Goal: Information Seeking & Learning: Learn about a topic

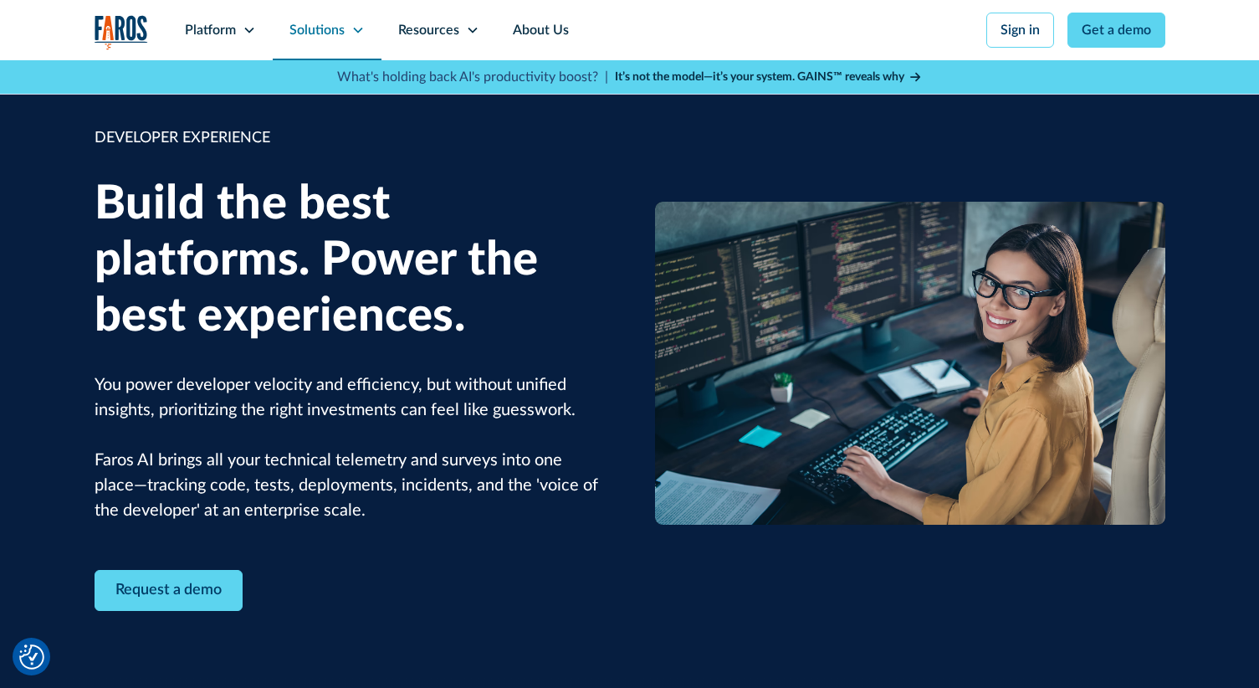
click at [321, 33] on div "Solutions" at bounding box center [317, 30] width 55 height 20
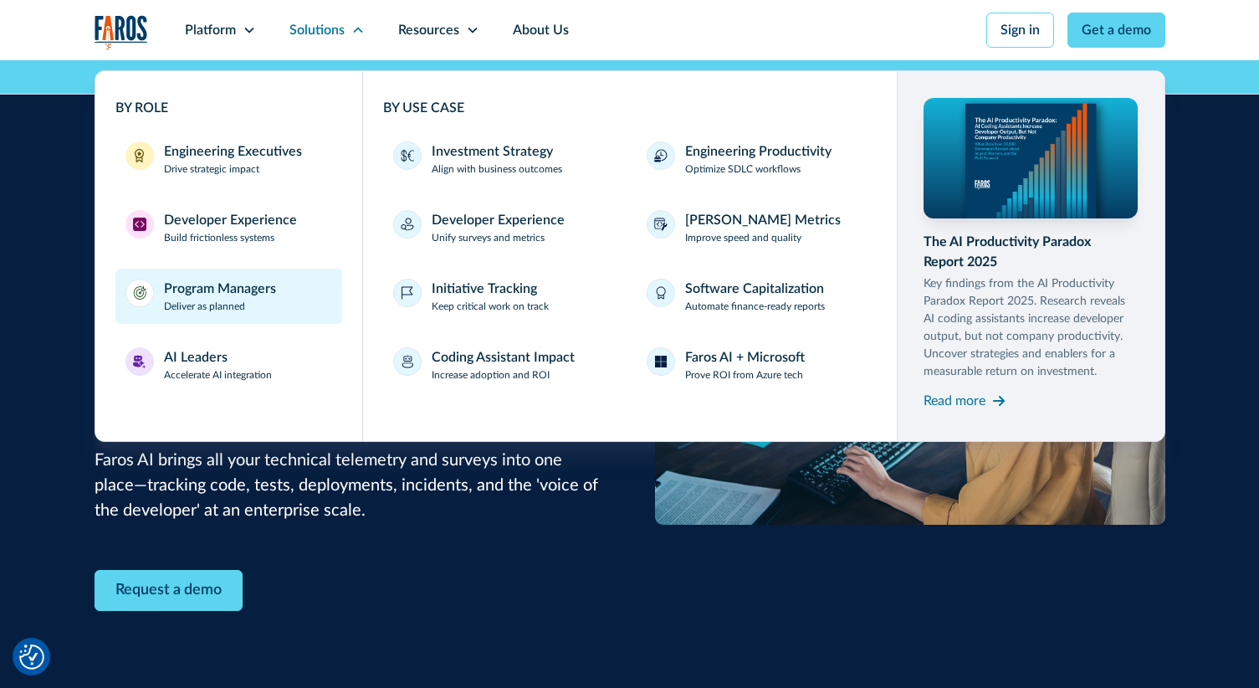
click at [225, 289] on div "Program Managers" at bounding box center [220, 289] width 112 height 20
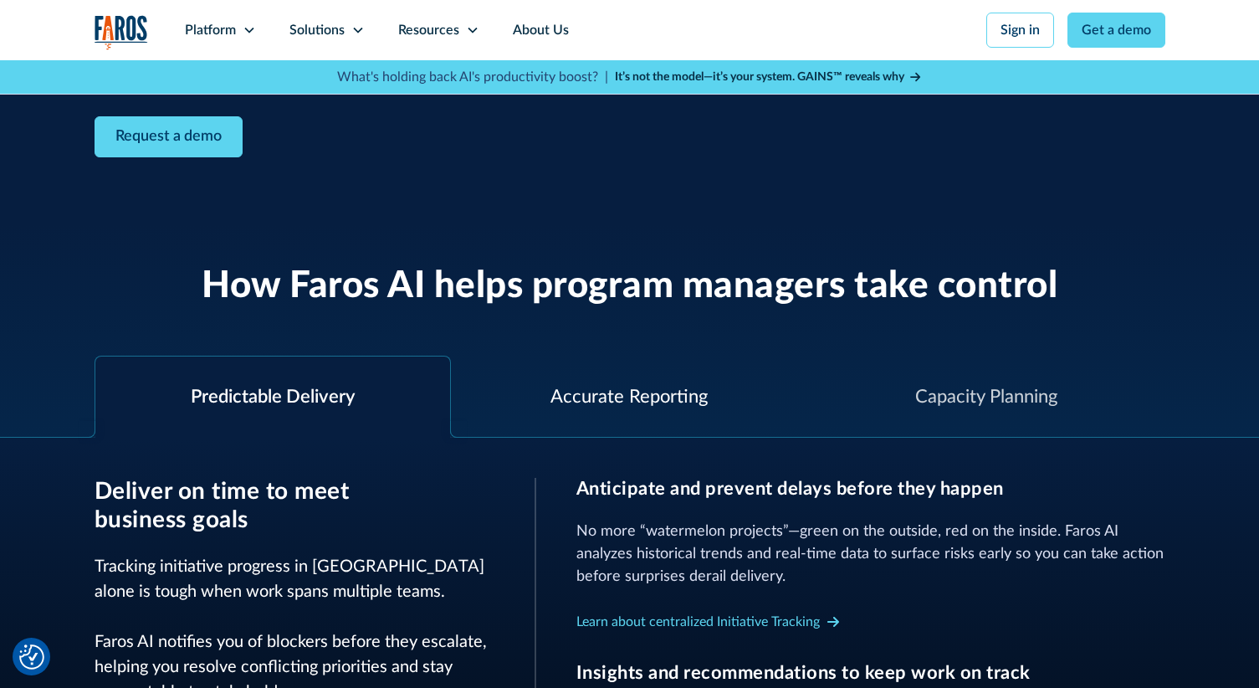
scroll to position [476, 0]
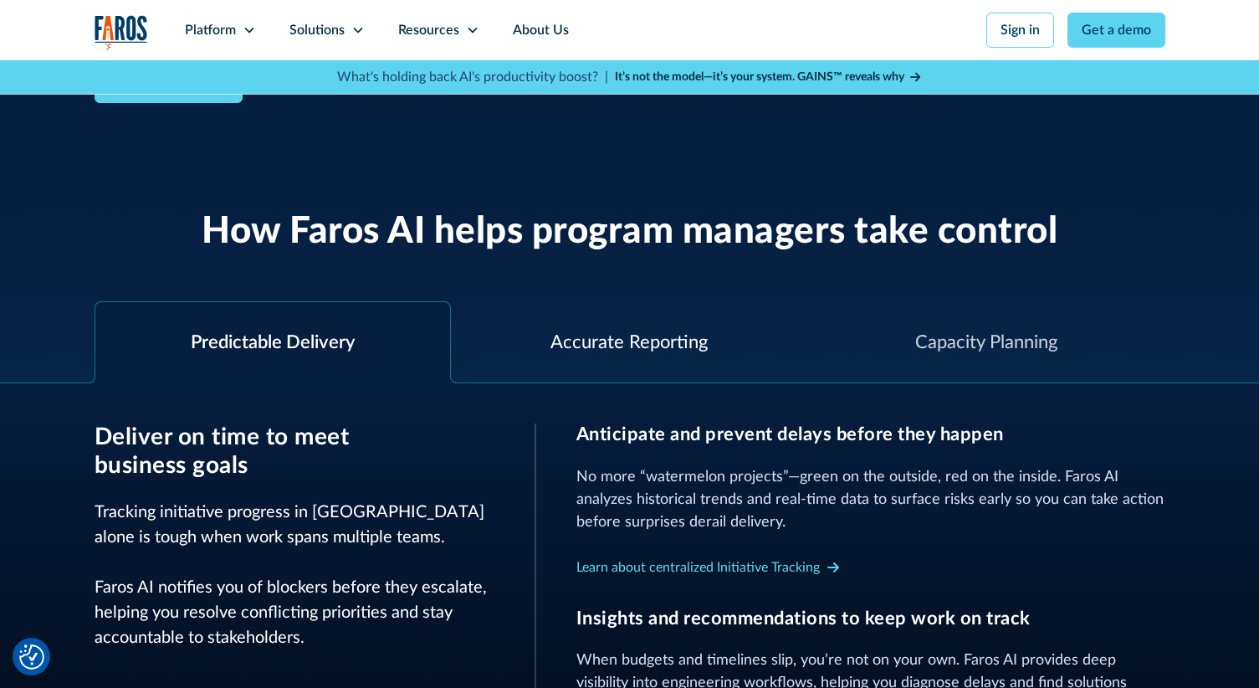
click at [600, 333] on div "Accurate Reporting" at bounding box center [629, 343] width 157 height 28
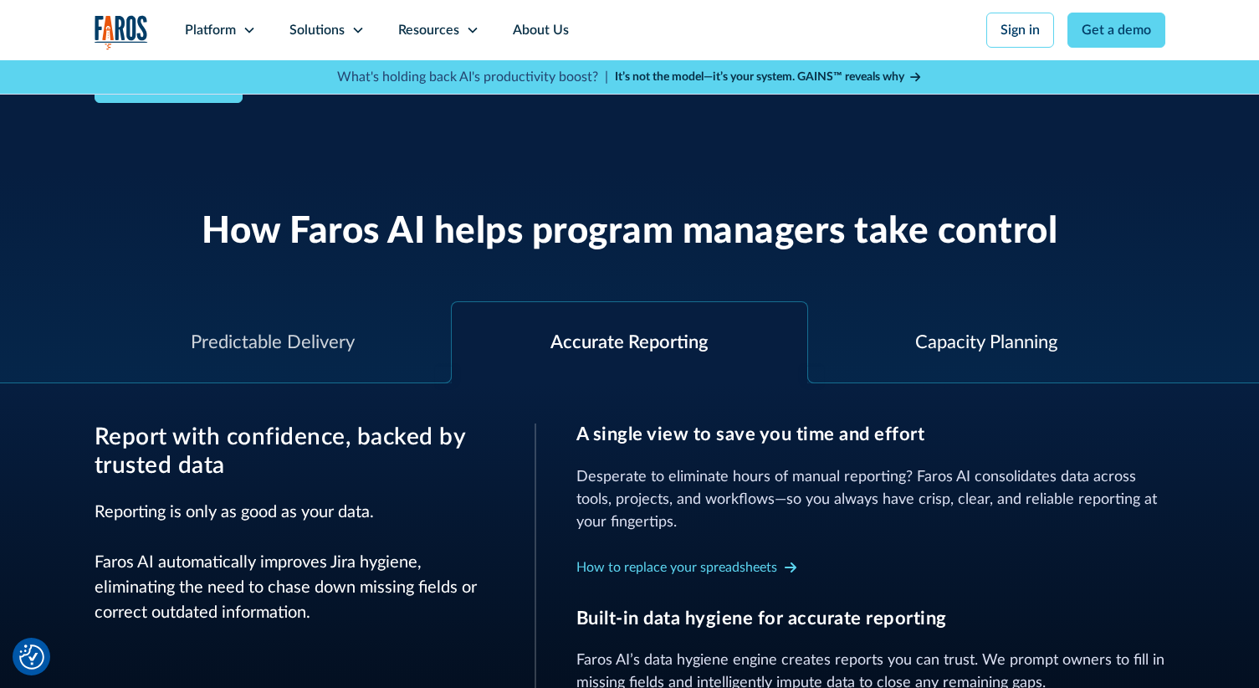
click at [834, 338] on div "Capacity Planning" at bounding box center [986, 342] width 357 height 81
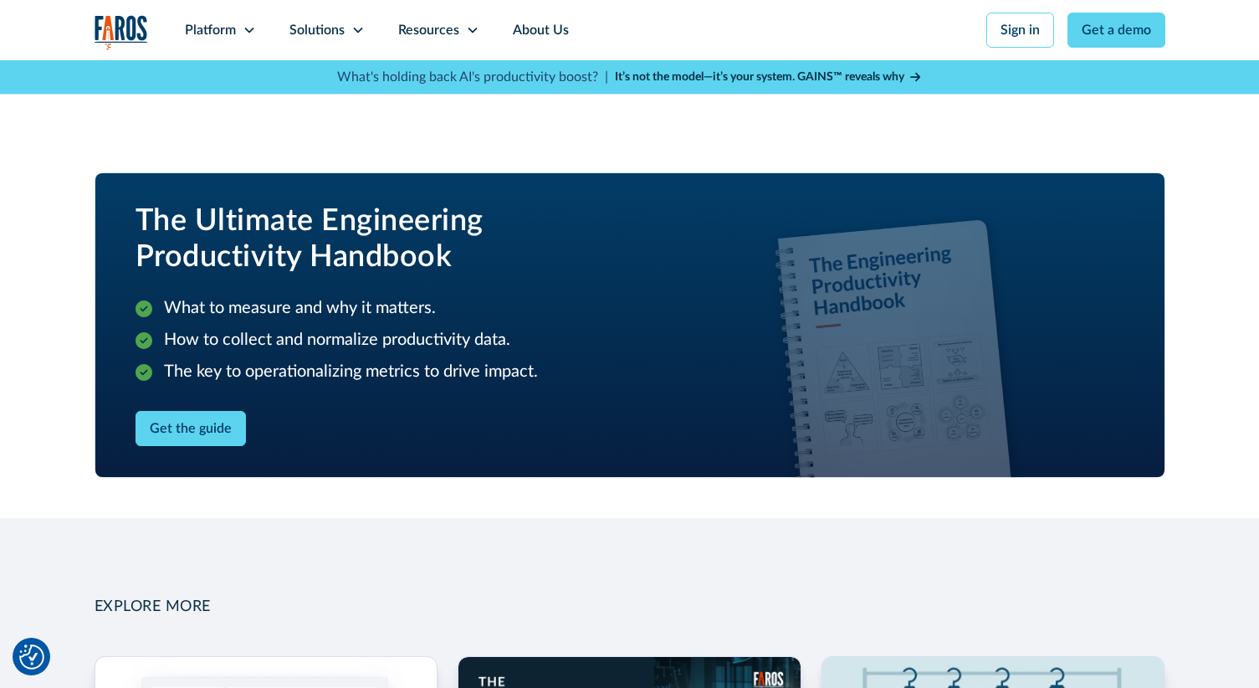
scroll to position [2247, 0]
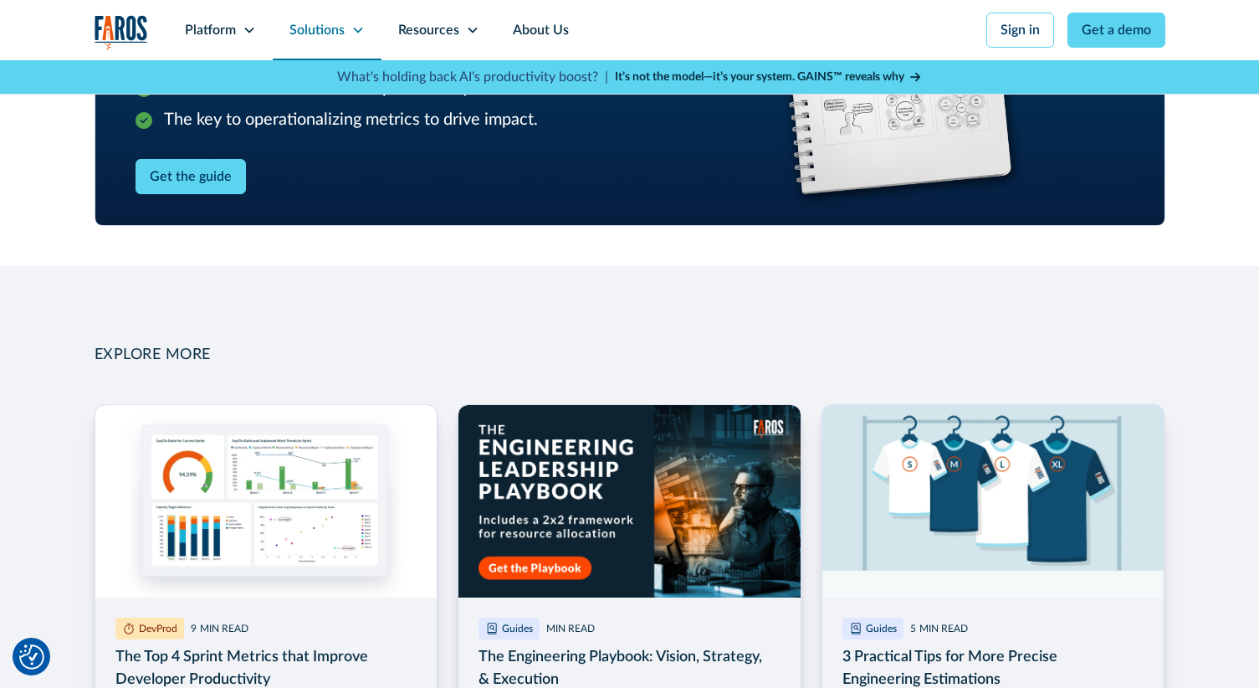
click at [326, 46] on div "Solutions" at bounding box center [327, 30] width 109 height 60
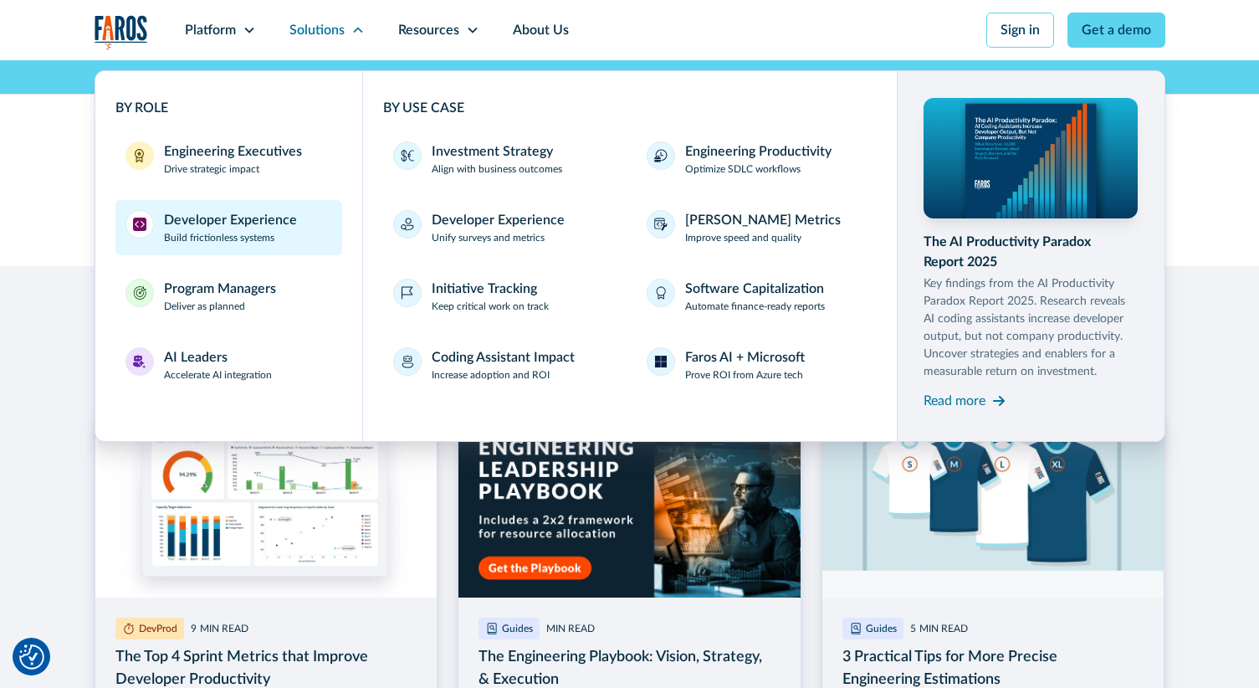
click at [243, 240] on p "Build frictionless systems" at bounding box center [219, 237] width 110 height 15
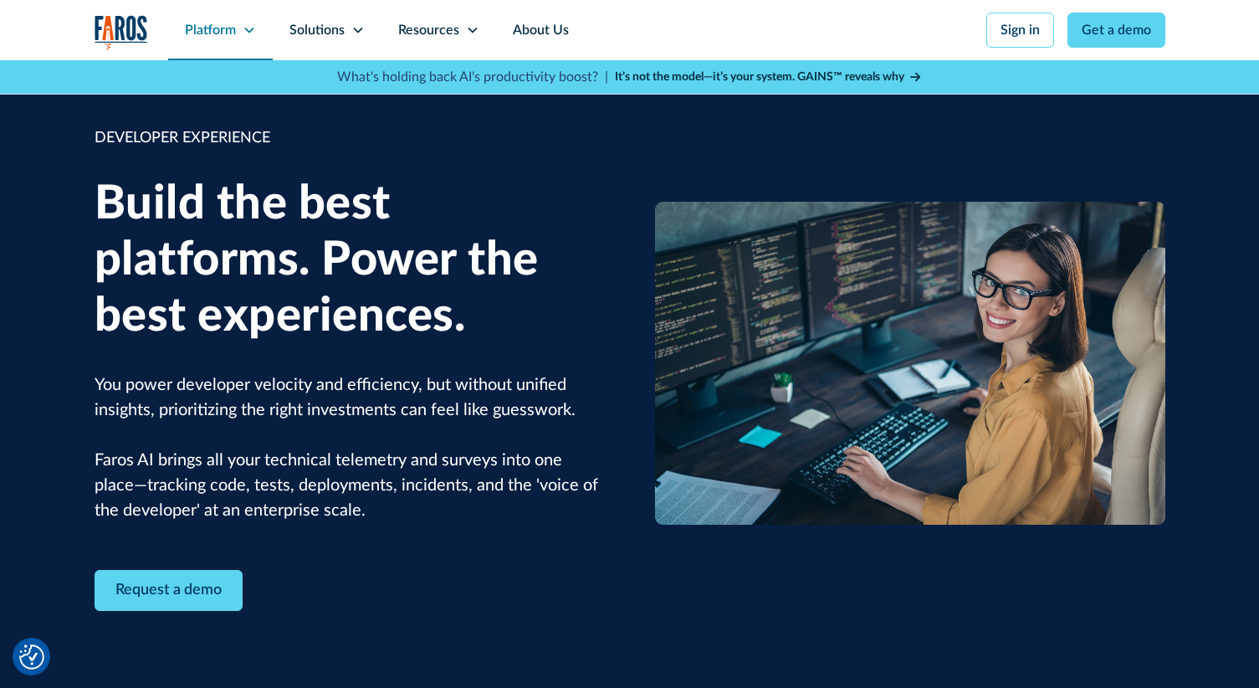
click at [248, 31] on icon at bounding box center [248, 31] width 9 height 6
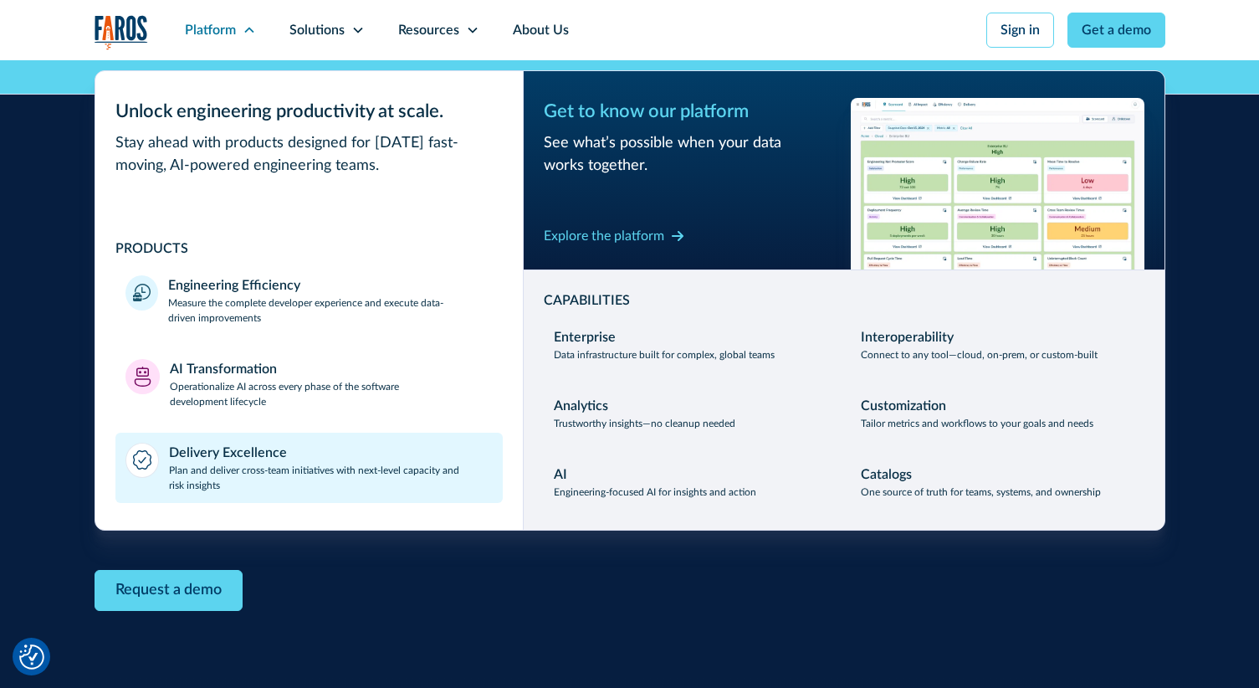
click at [218, 443] on div "Delivery Excellence" at bounding box center [228, 453] width 118 height 20
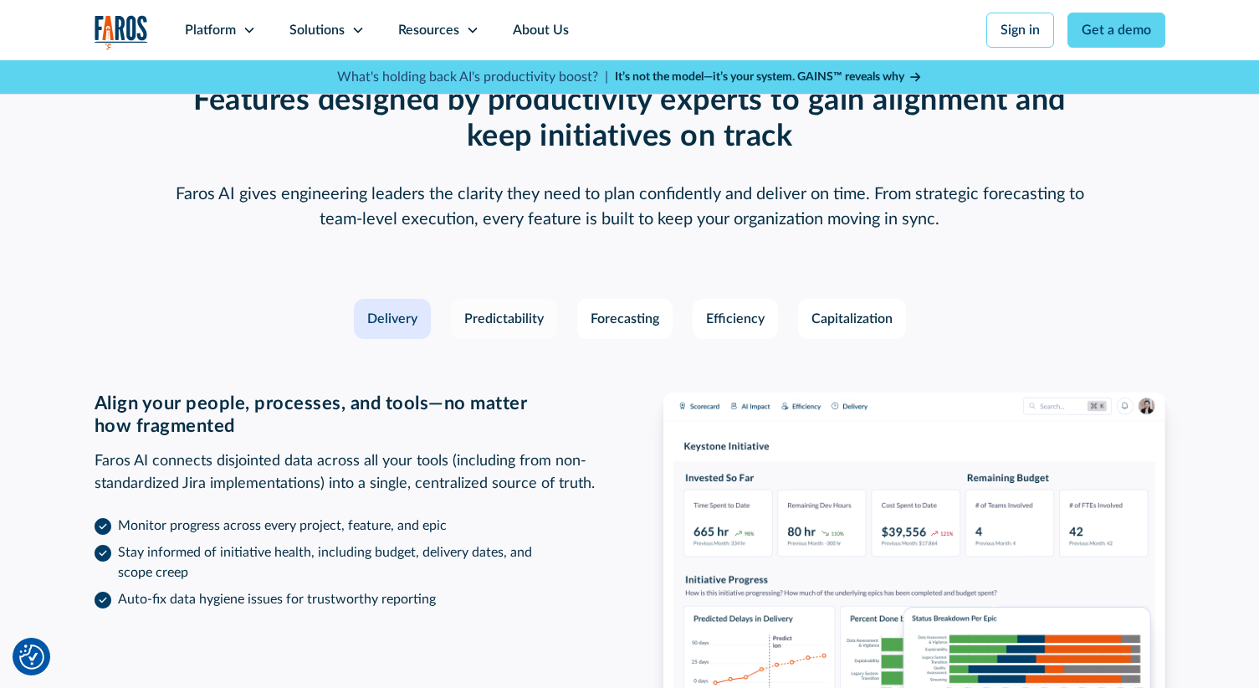
click at [511, 309] on div "Predictability" at bounding box center [503, 319] width 79 height 20
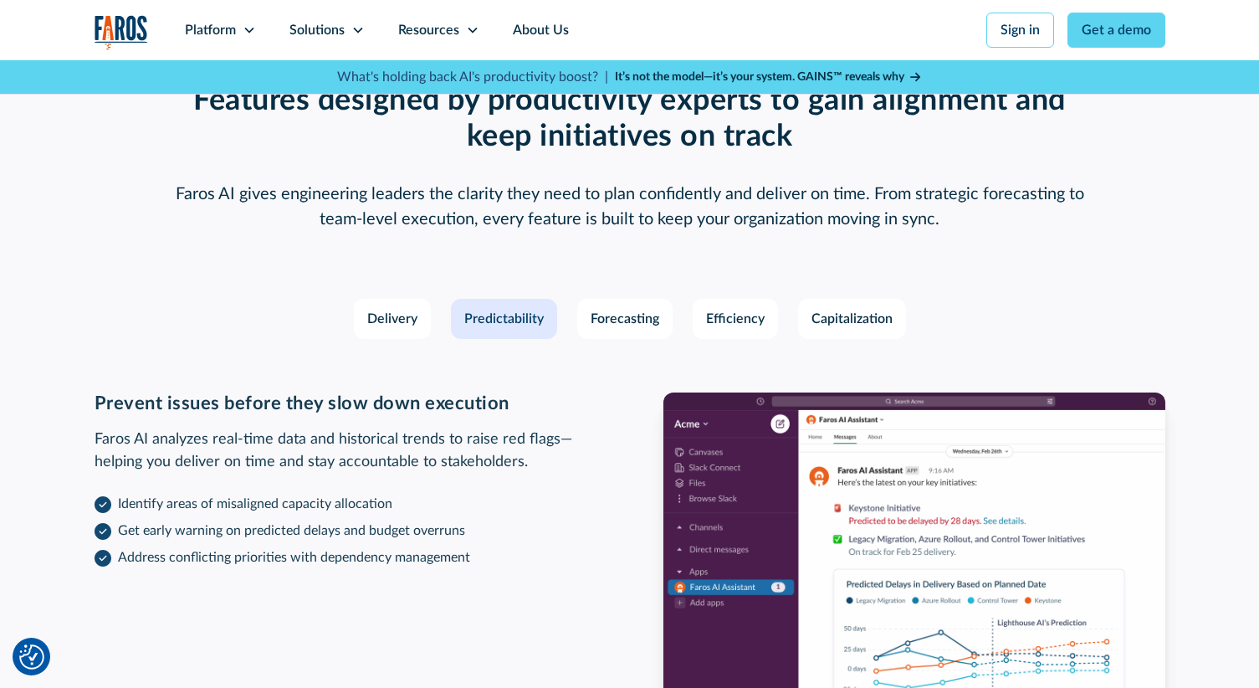
scroll to position [2421, 0]
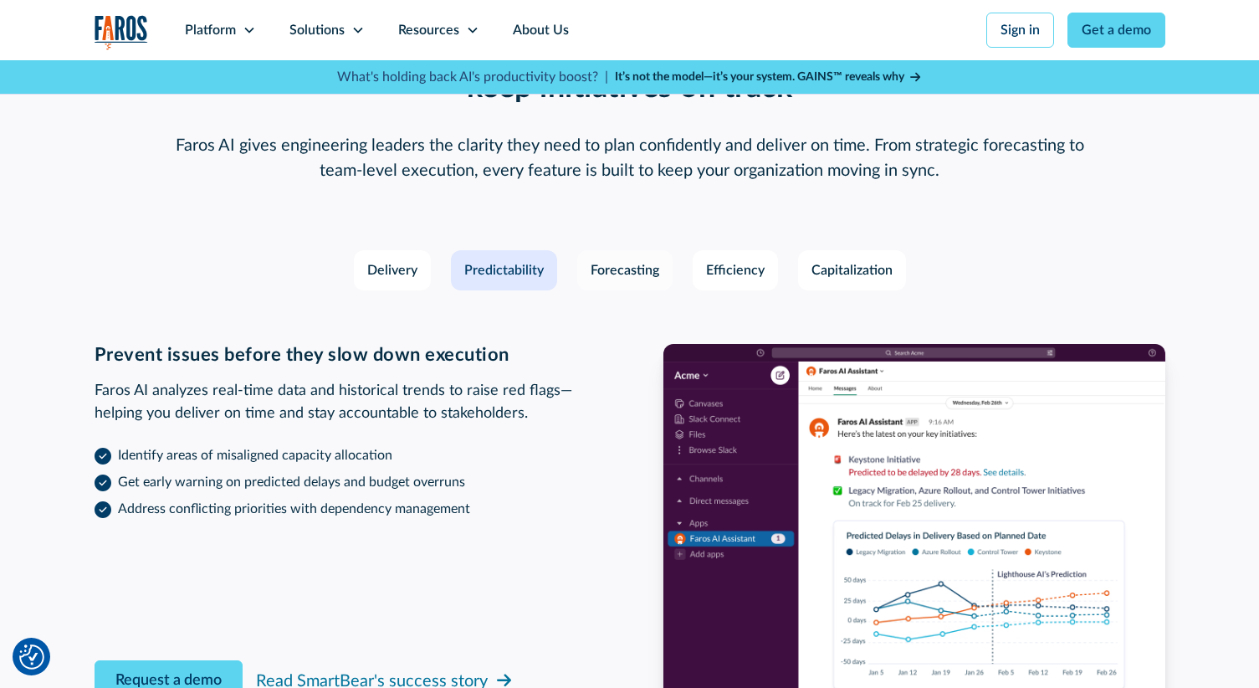
click at [606, 260] on div "Forecasting" at bounding box center [625, 270] width 69 height 20
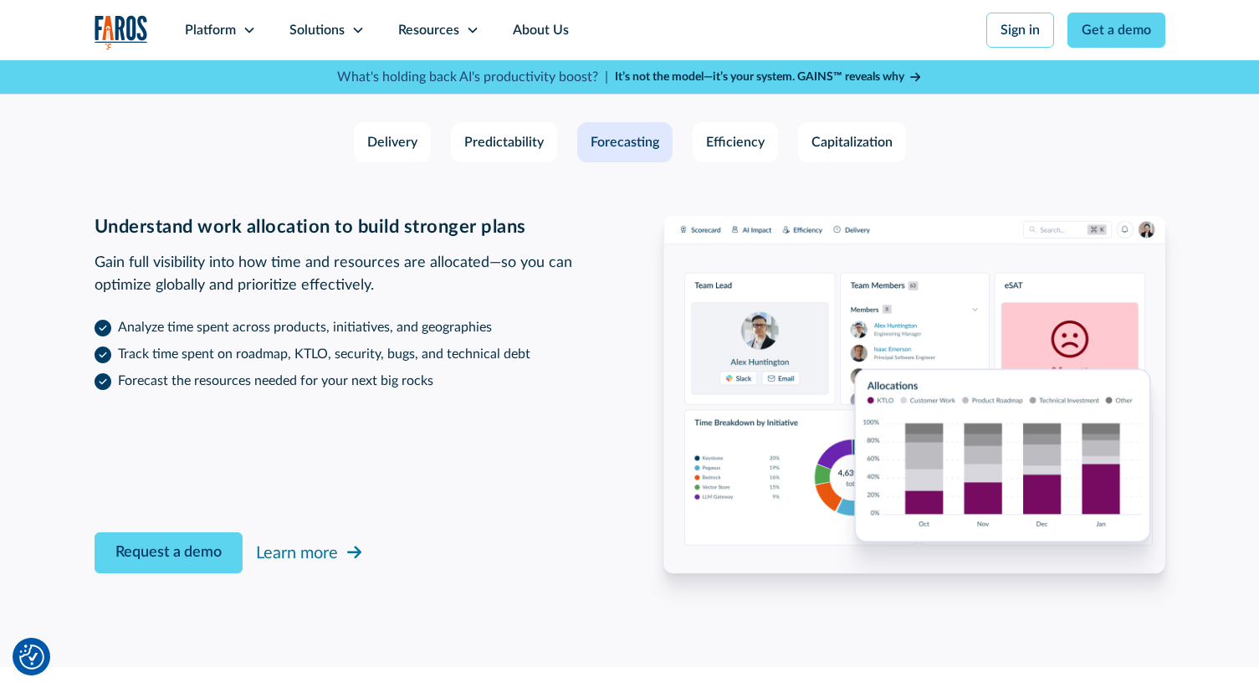
scroll to position [2503, 0]
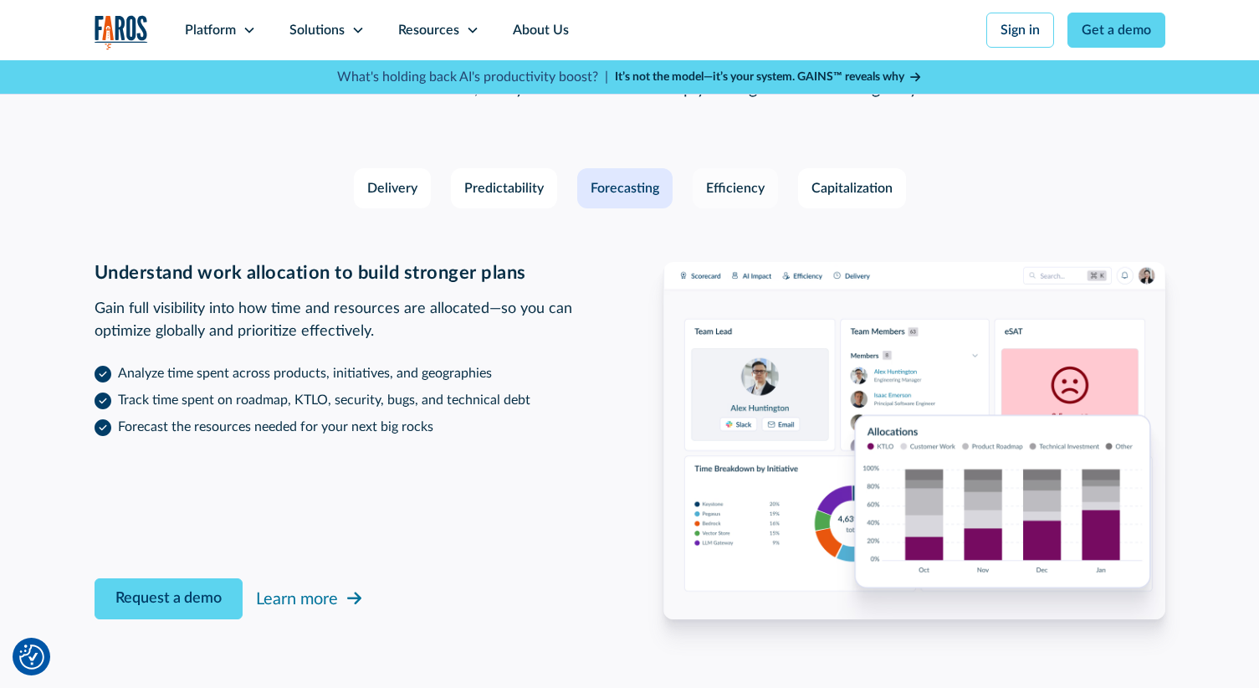
click at [714, 168] on link "Efficiency" at bounding box center [735, 188] width 85 height 40
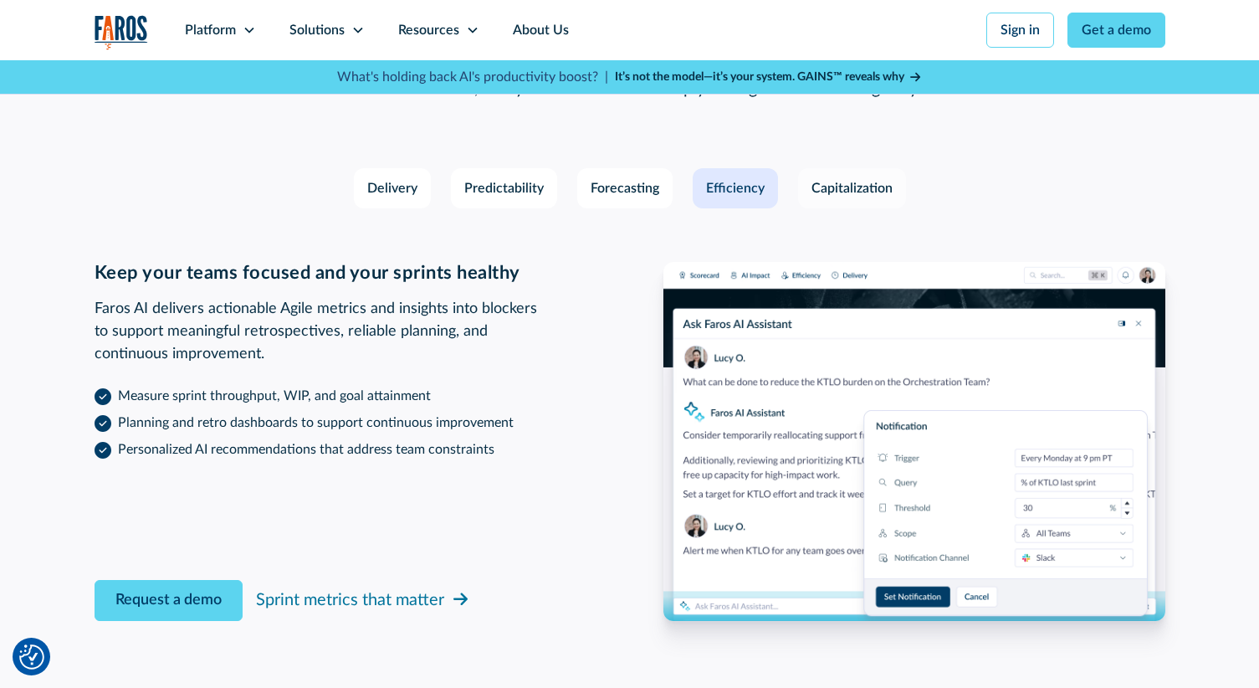
click at [817, 178] on div "Capitalization" at bounding box center [852, 188] width 81 height 20
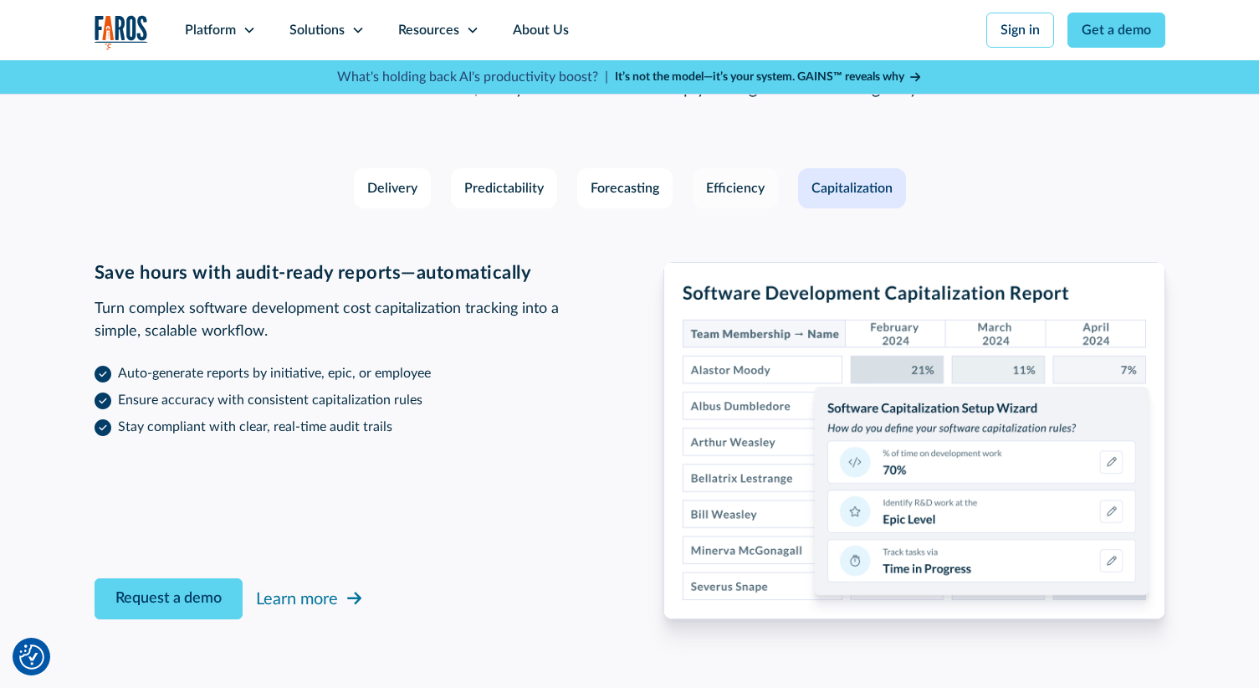
click at [743, 178] on div "Efficiency" at bounding box center [735, 188] width 59 height 20
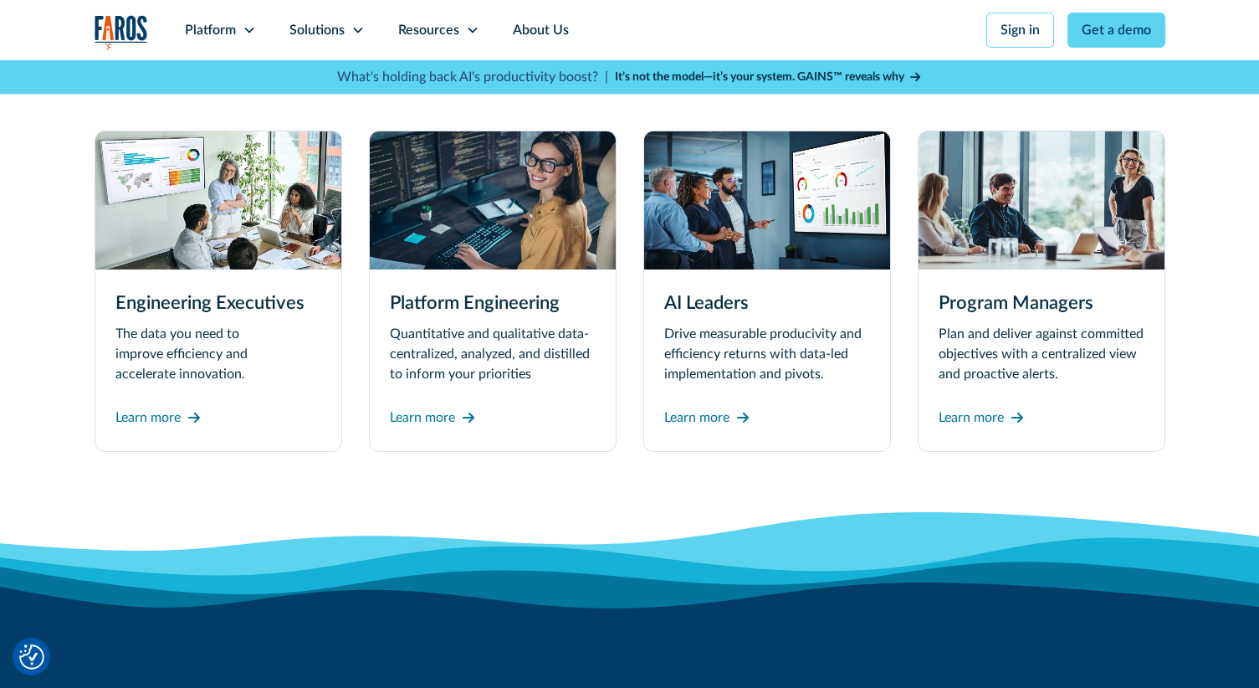
scroll to position [4129, 0]
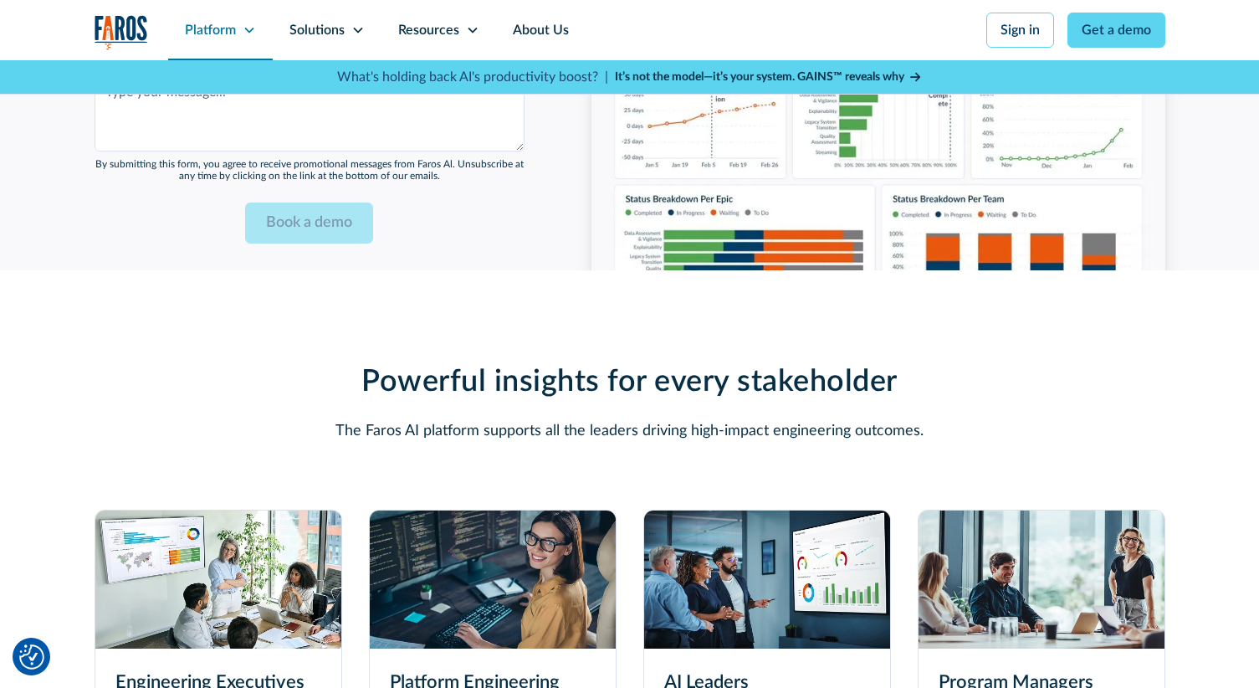
click at [192, 38] on div "Platform" at bounding box center [210, 30] width 51 height 20
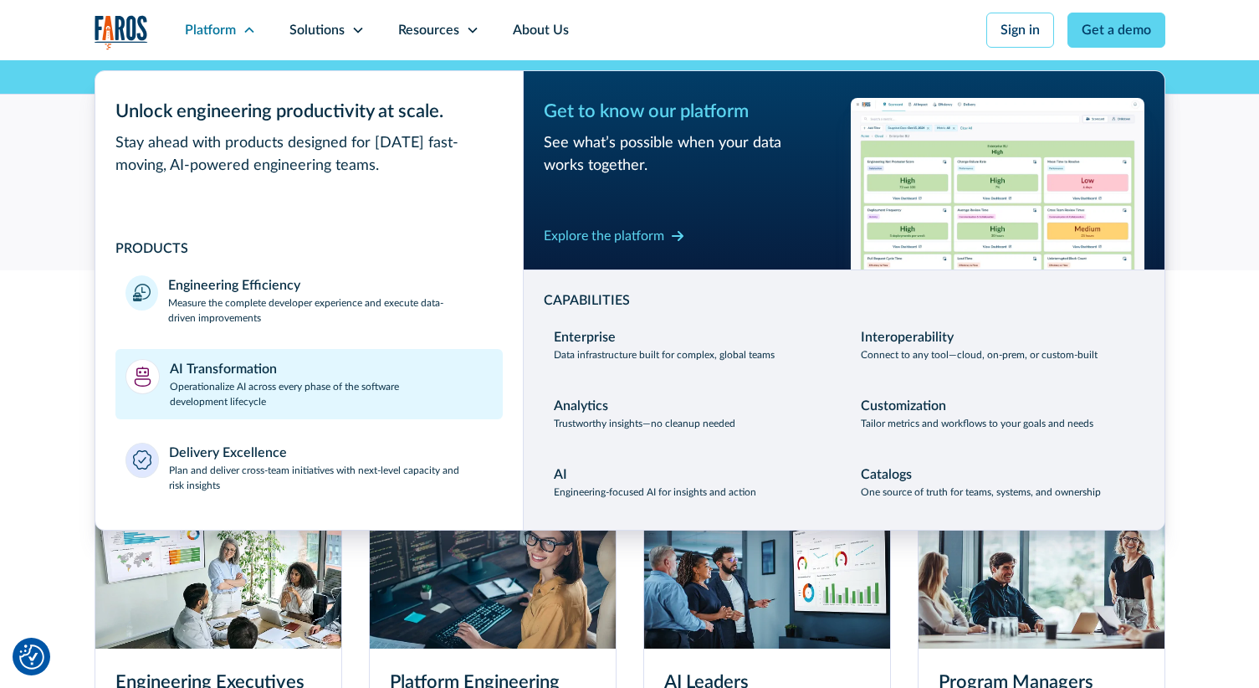
click at [207, 381] on p "Operationalize AI across every phase of the software development lifecycle" at bounding box center [331, 394] width 323 height 30
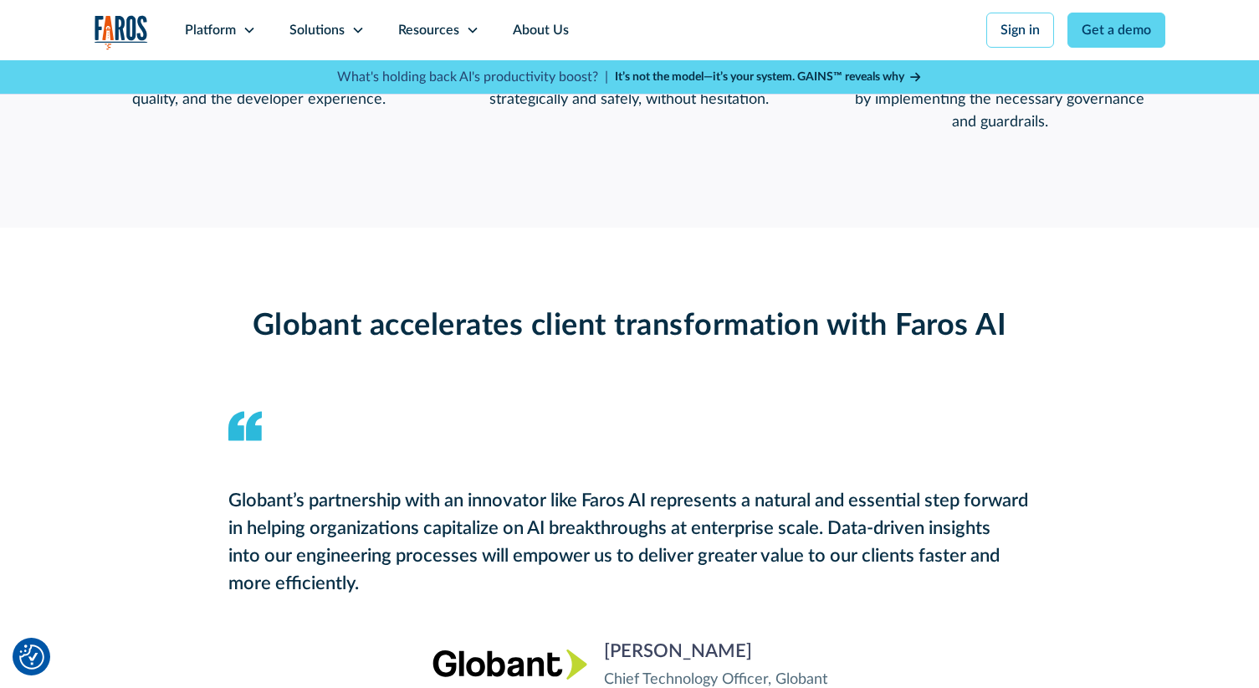
scroll to position [1716, 0]
